Goal: Information Seeking & Learning: Learn about a topic

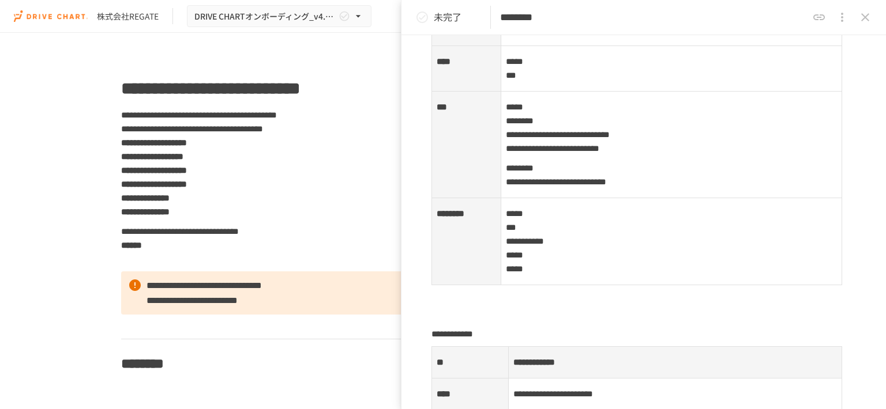
scroll to position [288, 0]
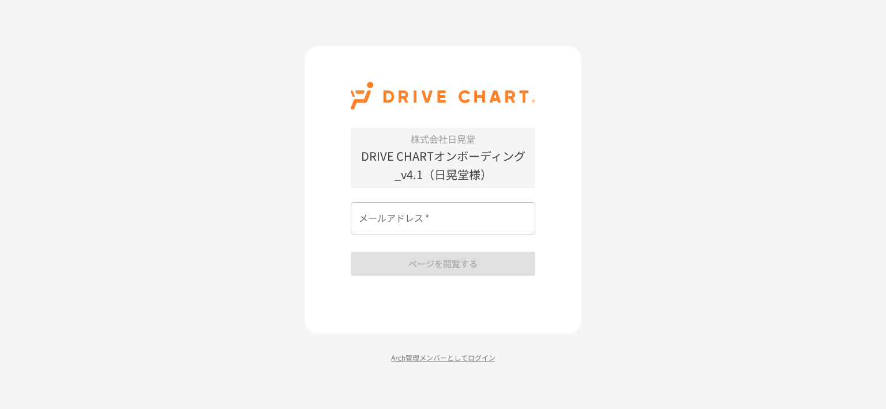
click at [423, 223] on input "メールアドレス   *" at bounding box center [443, 218] width 185 height 32
type input "**********"
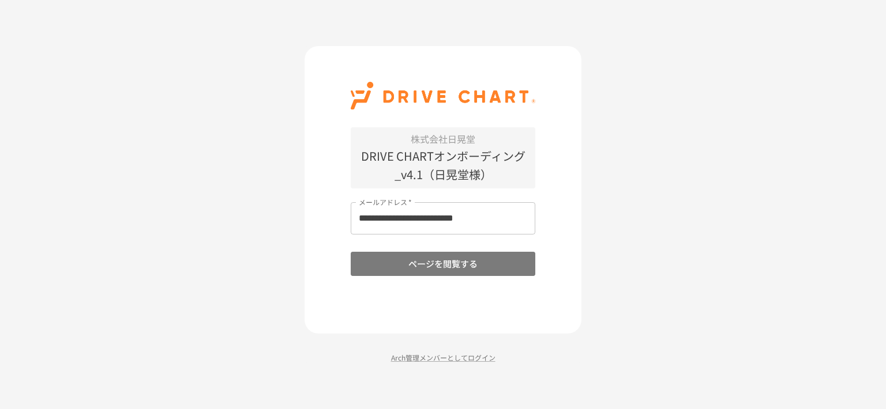
click at [422, 264] on button "ページを閲覧する" at bounding box center [443, 264] width 185 height 24
